Goal: Book appointment/travel/reservation

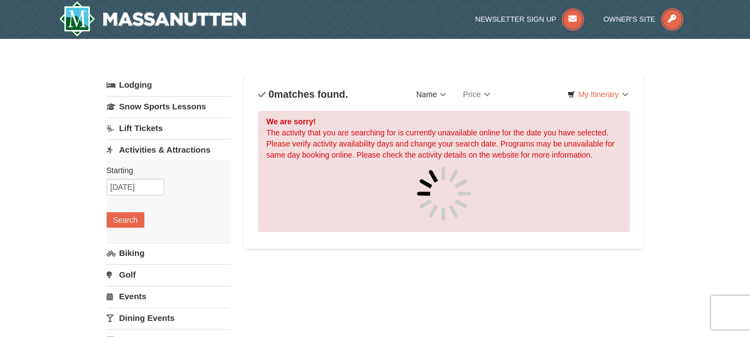
click at [445, 92] on link "Name" at bounding box center [431, 94] width 47 height 22
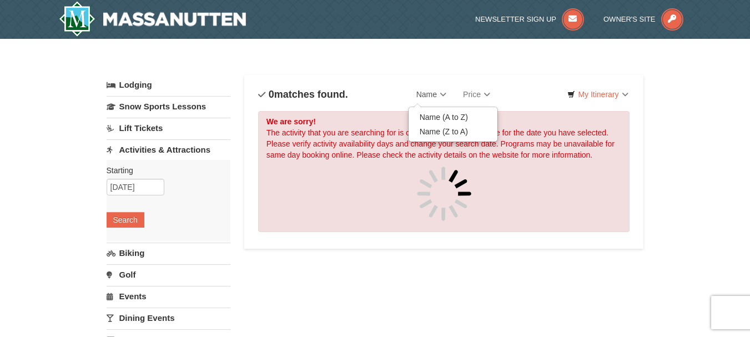
click at [445, 92] on link "Name" at bounding box center [431, 94] width 47 height 22
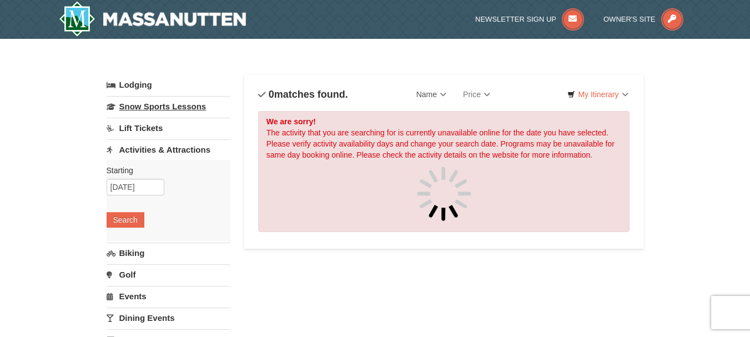
click at [143, 108] on link "Snow Sports Lessons" at bounding box center [169, 106] width 124 height 21
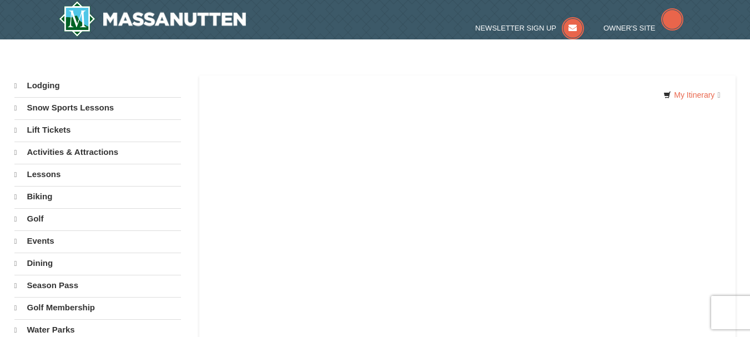
select select "10"
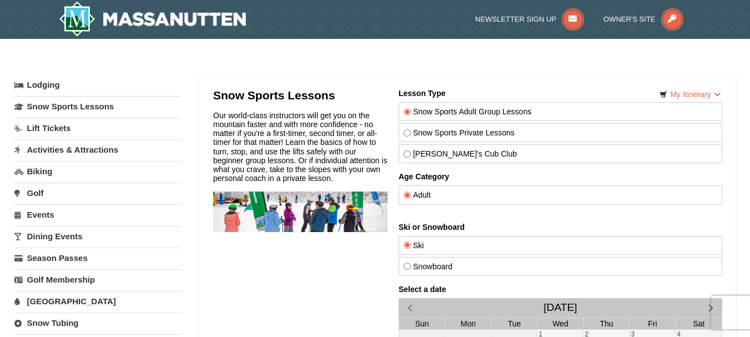
click at [103, 152] on link "Activities & Attractions" at bounding box center [97, 149] width 167 height 21
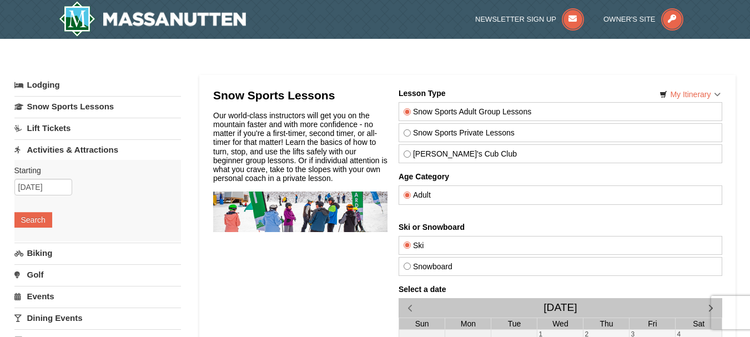
click at [100, 152] on link "Activities & Attractions" at bounding box center [97, 149] width 167 height 21
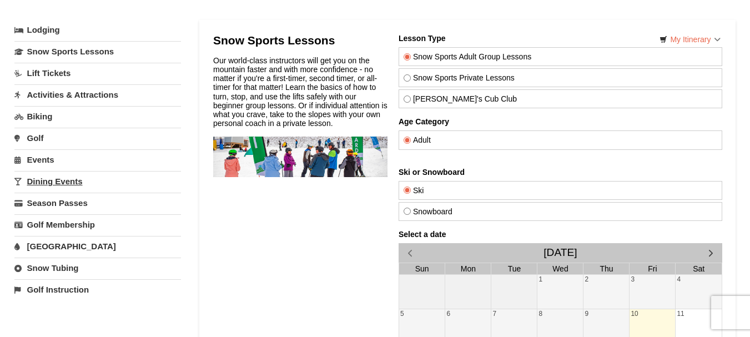
scroll to position [56, 0]
click at [72, 177] on link "Dining Events" at bounding box center [97, 180] width 167 height 21
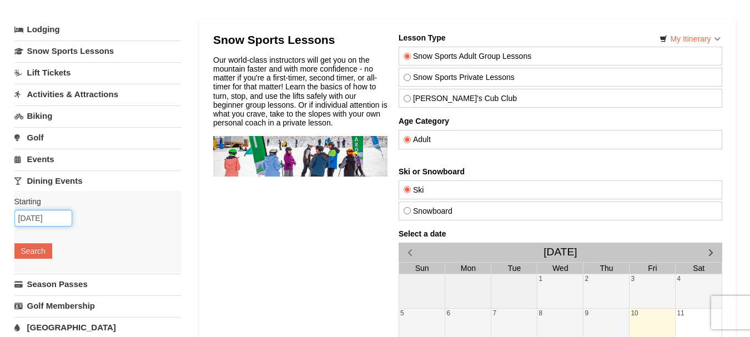
click at [56, 218] on input "10/10/2025" at bounding box center [43, 218] width 58 height 17
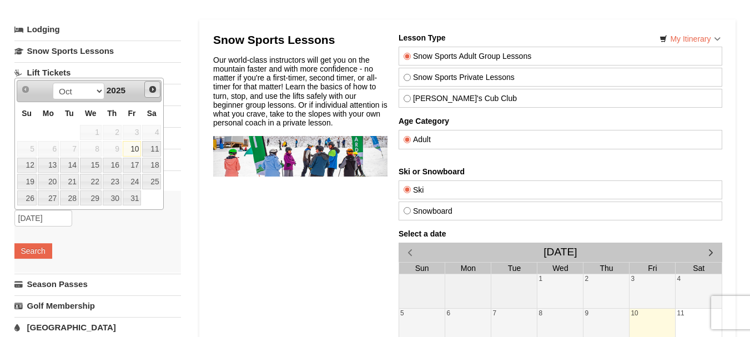
click at [151, 87] on span "Next" at bounding box center [152, 89] width 9 height 9
click at [149, 90] on span "Next" at bounding box center [152, 89] width 9 height 9
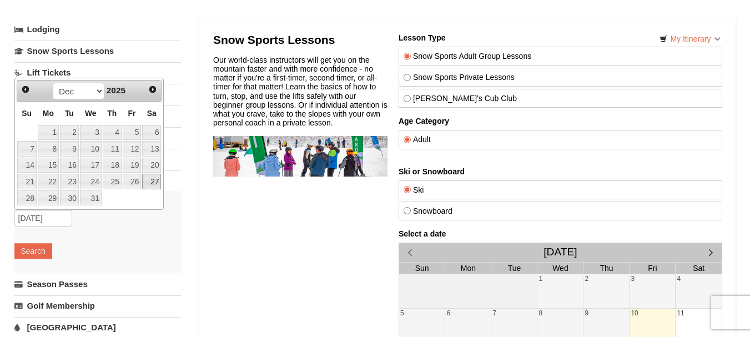
click at [147, 180] on link "27" at bounding box center [151, 182] width 19 height 16
type input "[DATE]"
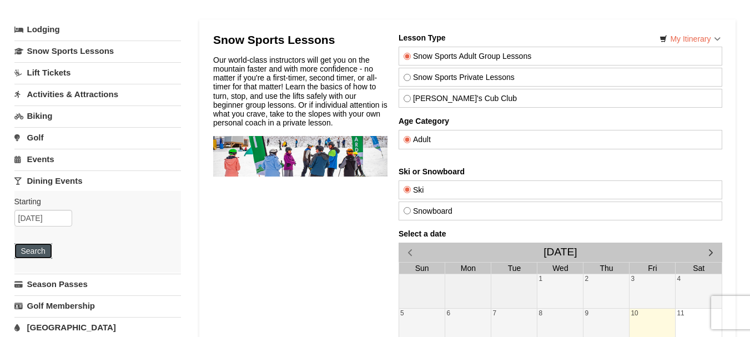
click at [39, 244] on button "Search" at bounding box center [33, 251] width 38 height 16
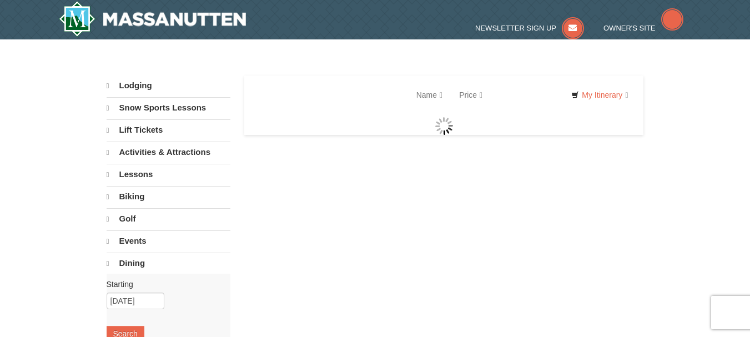
select select "10"
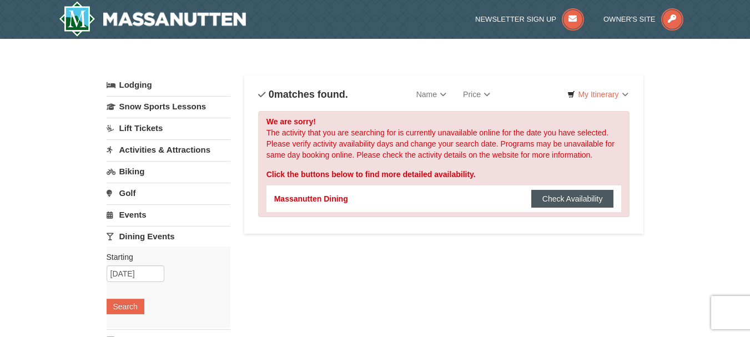
click at [573, 196] on button "Check Availability" at bounding box center [572, 199] width 83 height 18
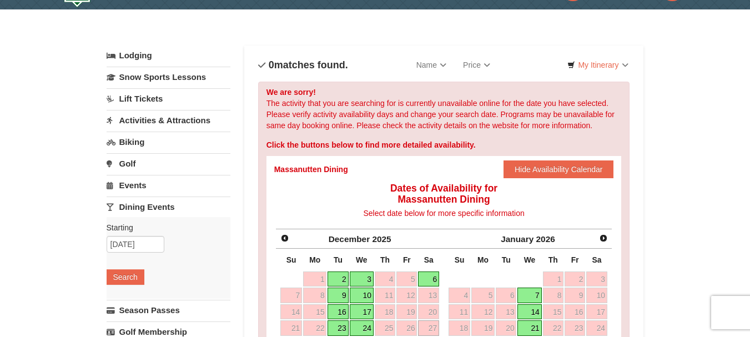
scroll to position [111, 0]
